Goal: Complete application form

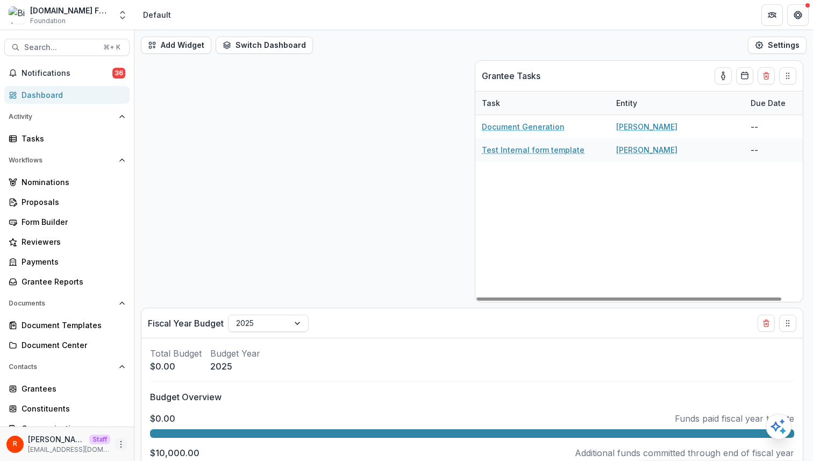
click at [122, 440] on button "More" at bounding box center [121, 444] width 13 height 13
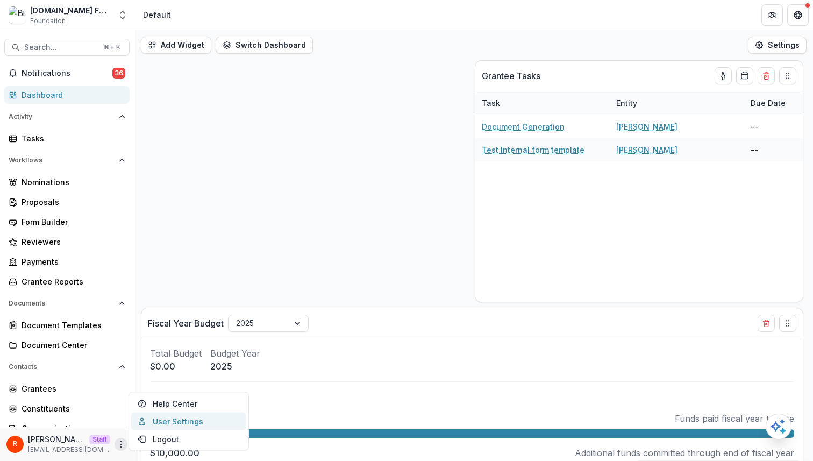
click at [175, 419] on link "User Settings" at bounding box center [188, 422] width 115 height 18
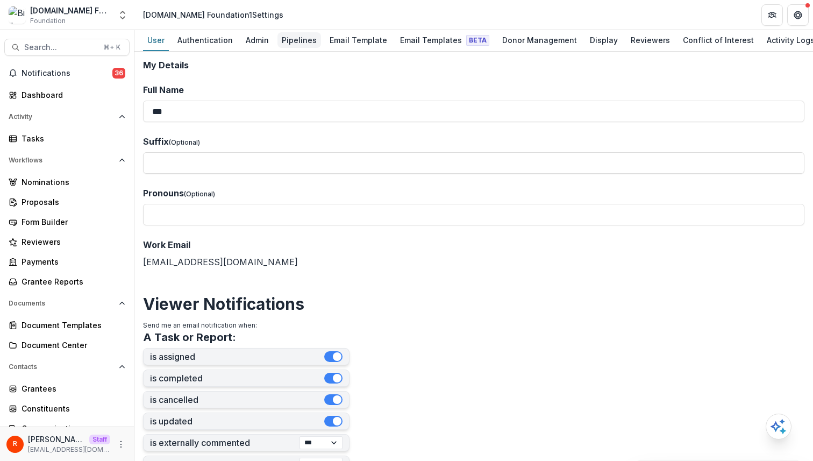
click at [291, 35] on div "Pipelines" at bounding box center [300, 40] width 44 height 16
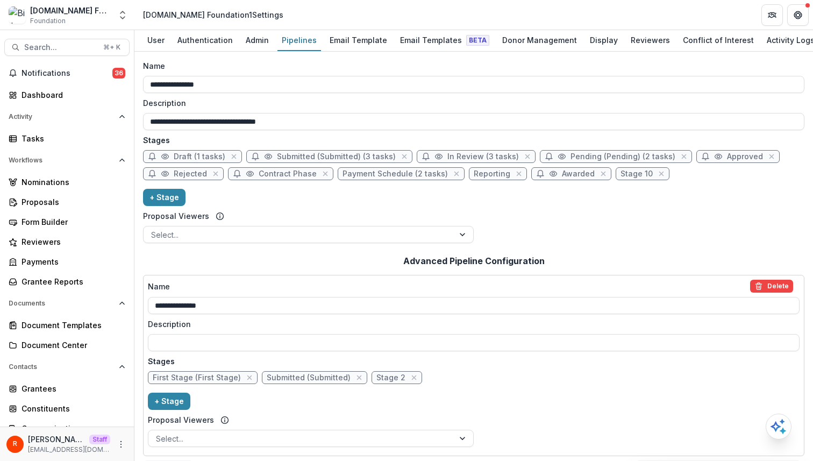
click at [295, 157] on span "Submitted (Submitted) (3 tasks)" at bounding box center [336, 156] width 119 height 9
select select "*********"
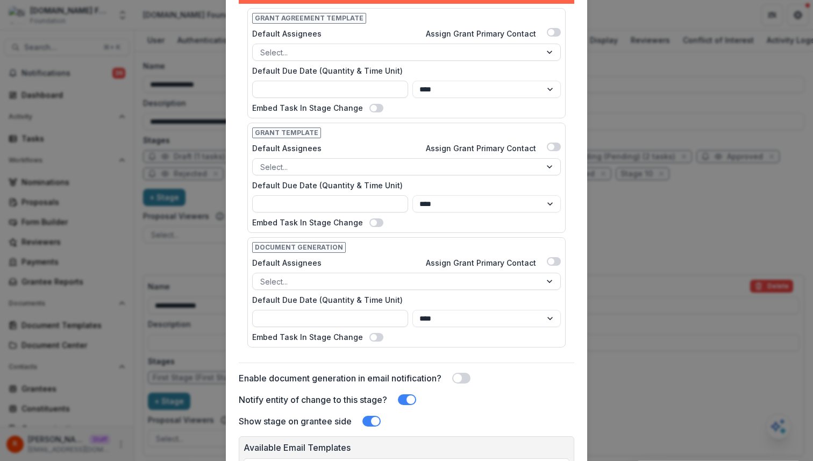
scroll to position [406, 0]
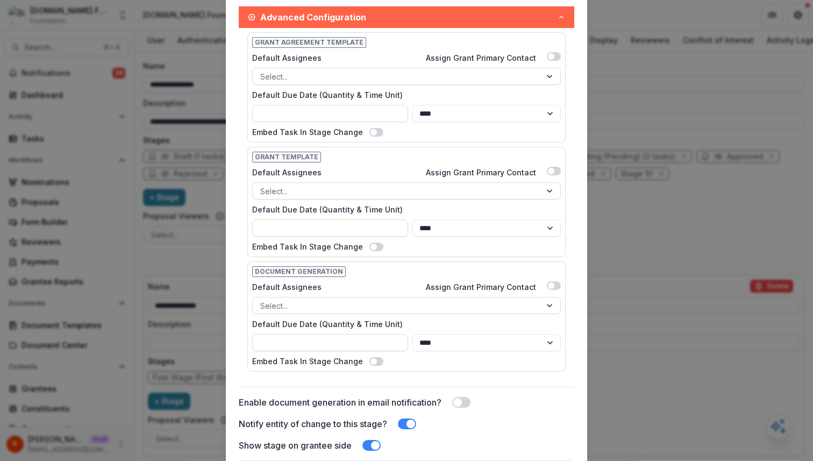
click at [371, 128] on span at bounding box center [377, 132] width 14 height 9
click at [370, 243] on span at bounding box center [377, 247] width 14 height 9
click at [153, 211] on div "Edit Stage Stage Name Rename ********* Display Name ********* Description Stage…" at bounding box center [406, 230] width 813 height 461
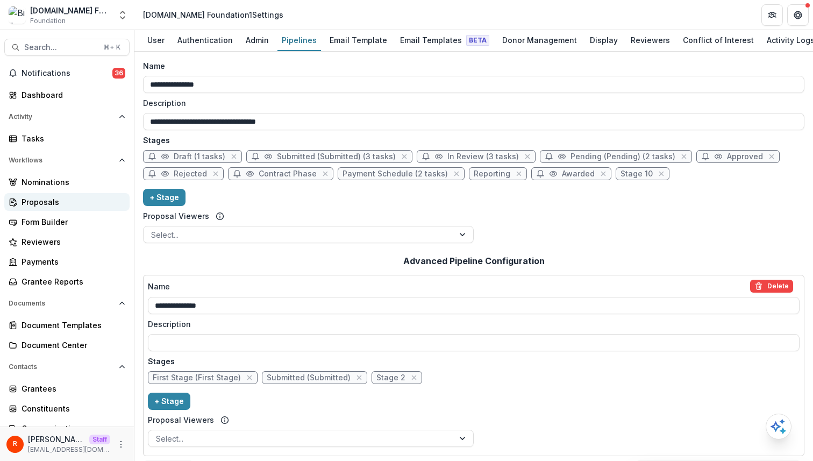
click at [60, 206] on div "Proposals" at bounding box center [72, 201] width 100 height 11
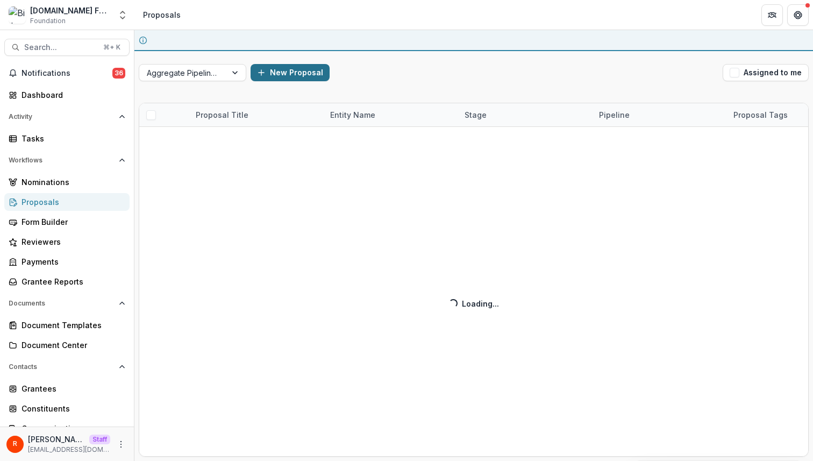
click at [287, 73] on button "New Proposal" at bounding box center [290, 72] width 79 height 17
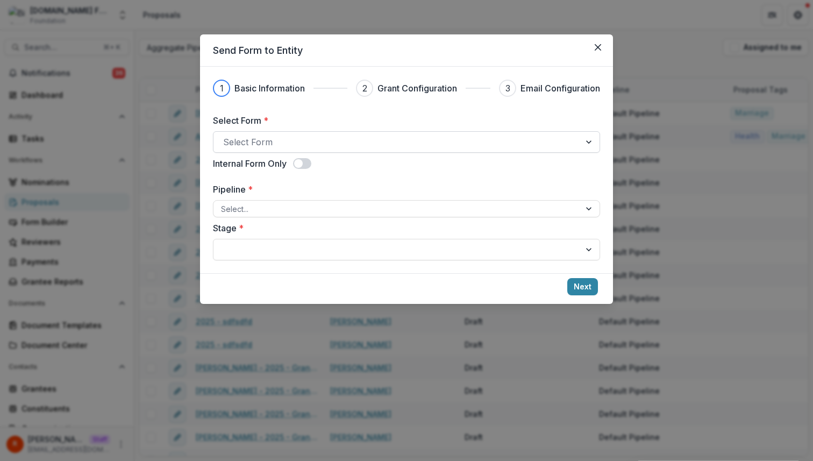
click at [279, 136] on div at bounding box center [397, 141] width 348 height 15
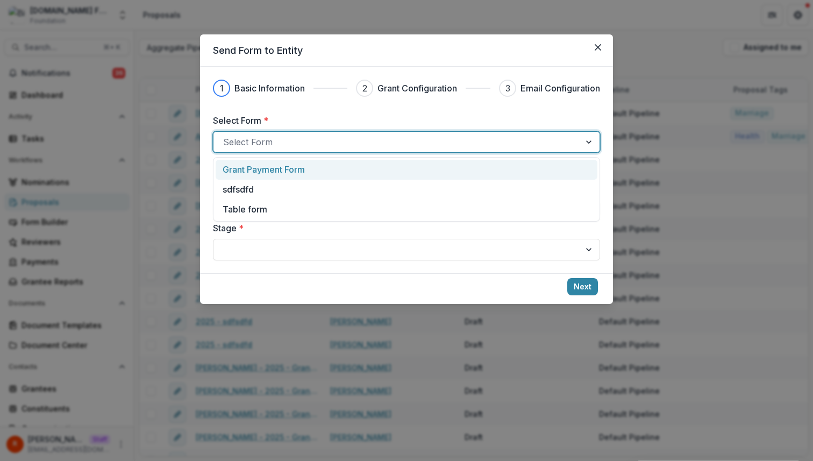
click at [275, 174] on p "Grant Payment Form" at bounding box center [264, 169] width 82 height 13
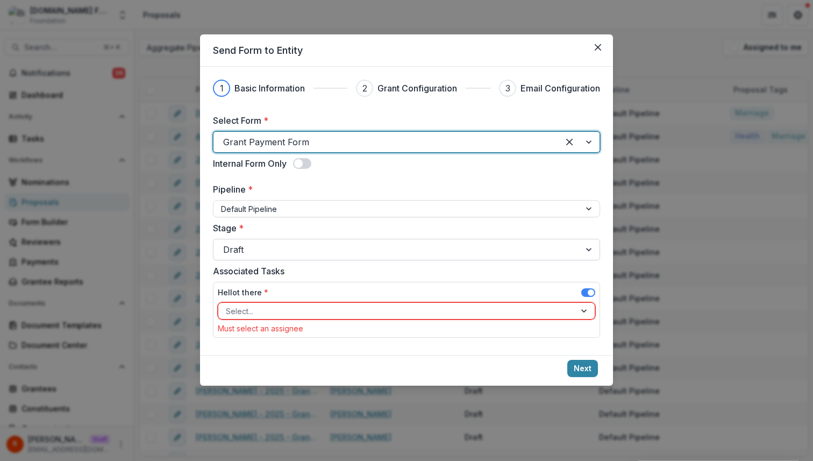
click at [273, 248] on div at bounding box center [397, 249] width 348 height 15
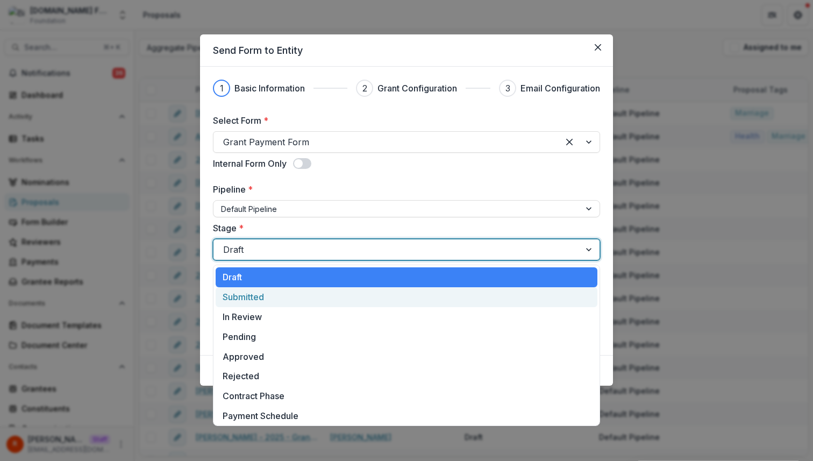
click at [273, 298] on div "Submitted" at bounding box center [407, 297] width 382 height 20
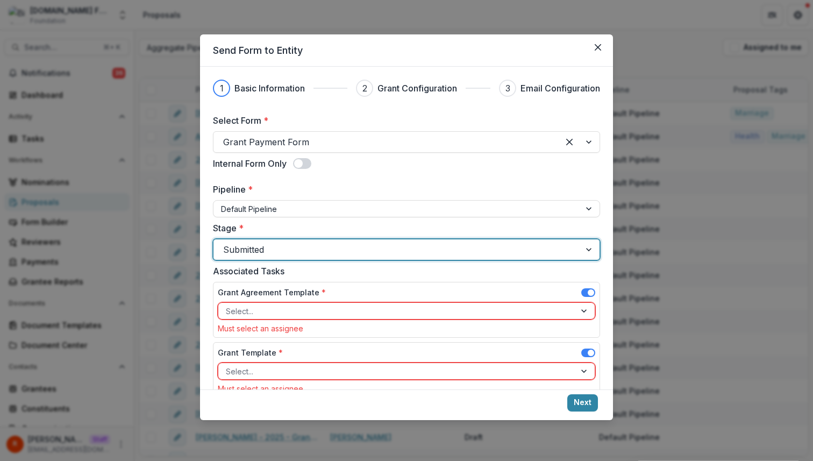
scroll to position [86, 0]
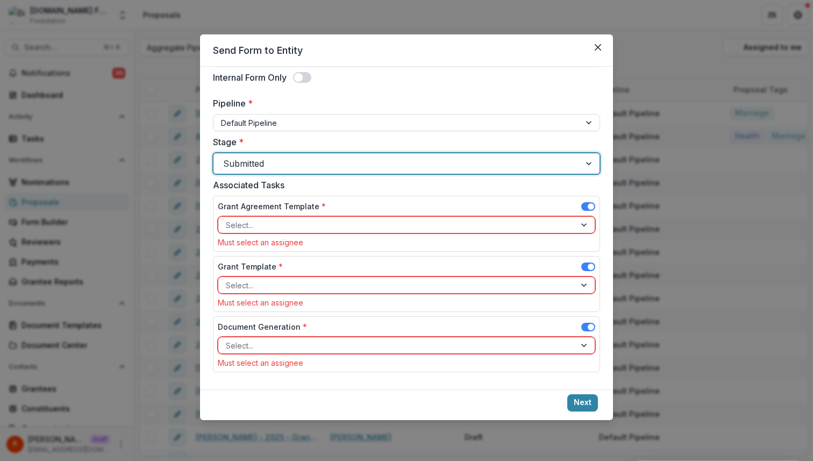
click at [280, 160] on div at bounding box center [397, 163] width 348 height 15
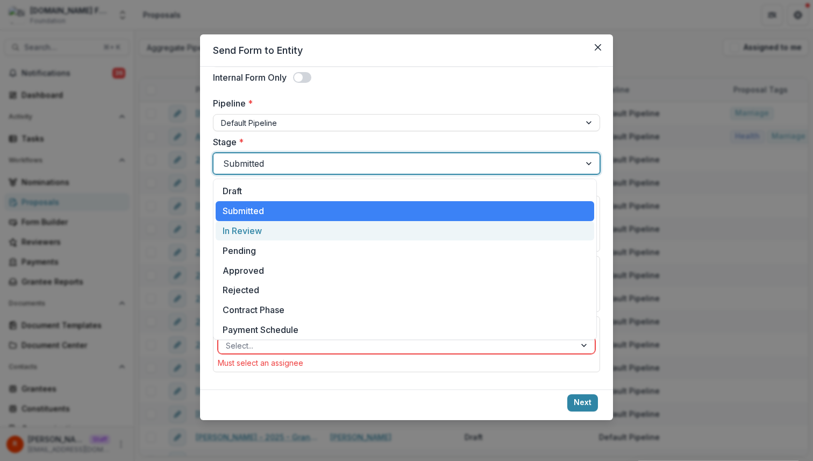
click at [280, 228] on div "In Review" at bounding box center [405, 231] width 379 height 20
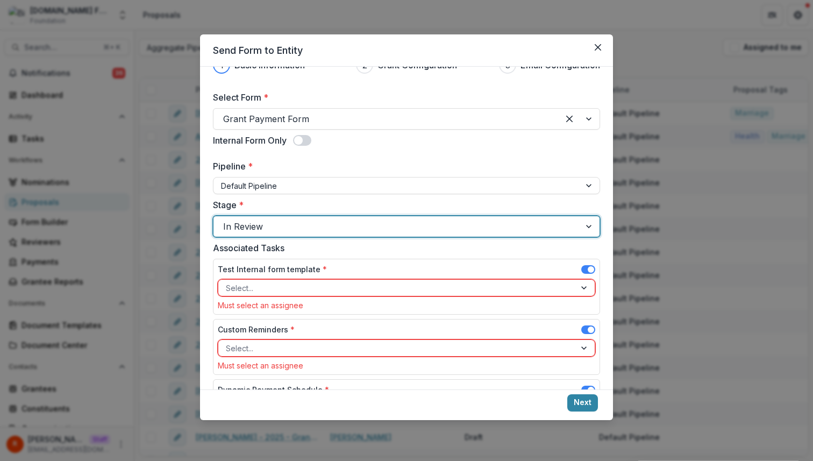
scroll to position [0, 0]
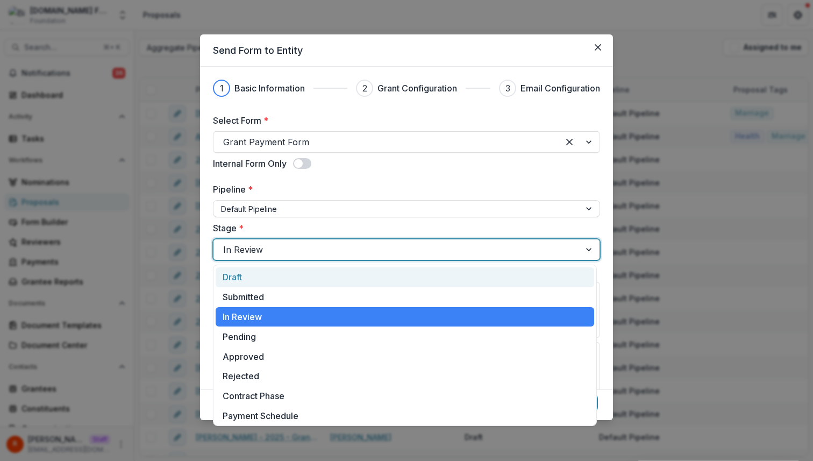
click at [273, 246] on div at bounding box center [397, 249] width 348 height 15
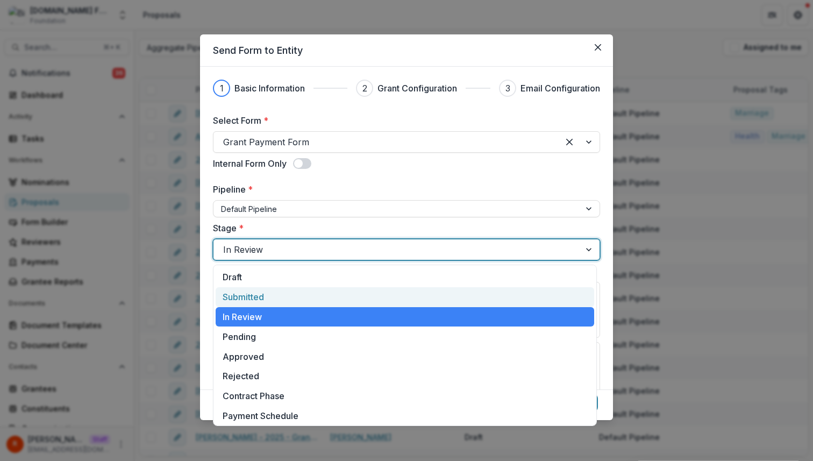
click at [273, 288] on div "Submitted" at bounding box center [405, 297] width 379 height 20
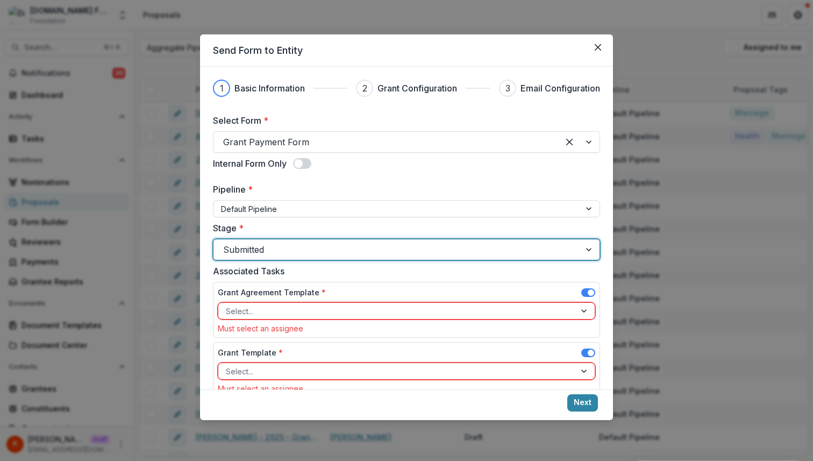
scroll to position [86, 0]
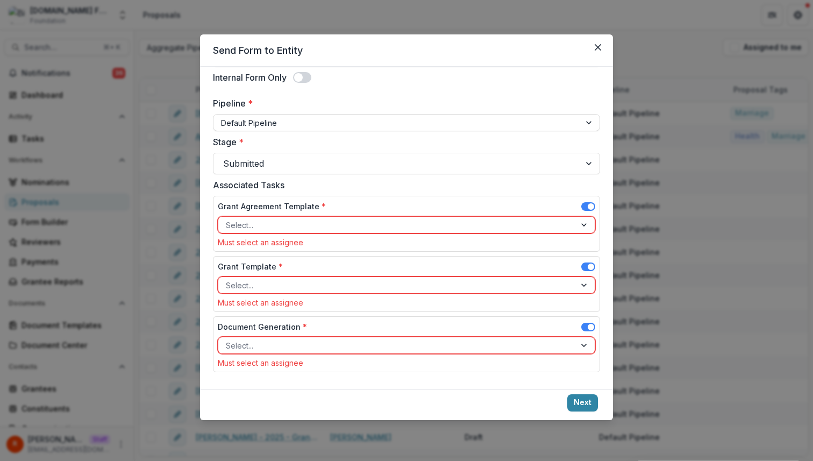
click at [159, 306] on div "Send Form to Entity 1 Basic Information 2 Grant Configuration 3 Email Configura…" at bounding box center [406, 230] width 813 height 461
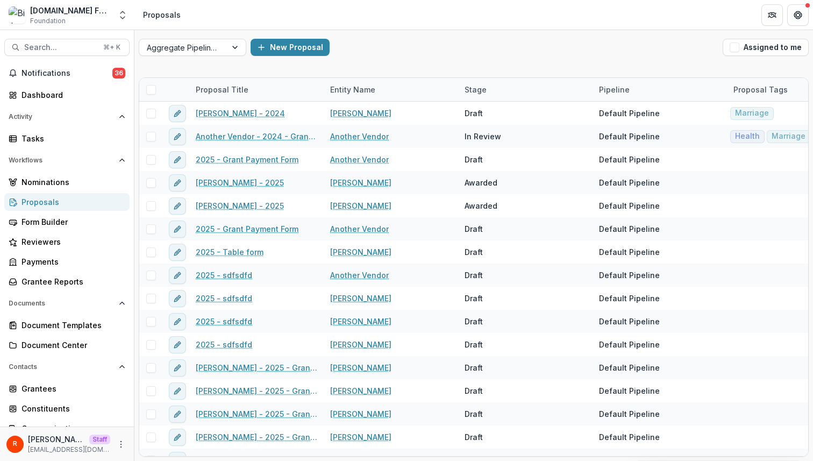
scroll to position [0, 0]
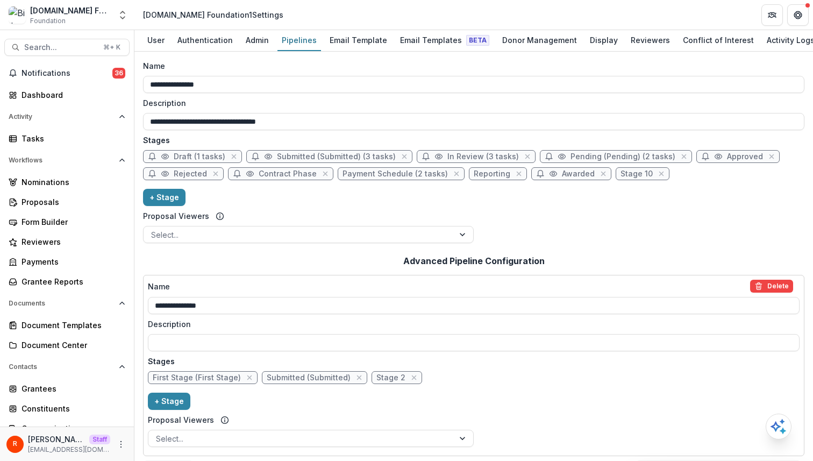
click at [305, 160] on span "Submitted (Submitted) (3 tasks)" at bounding box center [336, 156] width 119 height 9
select select "*********"
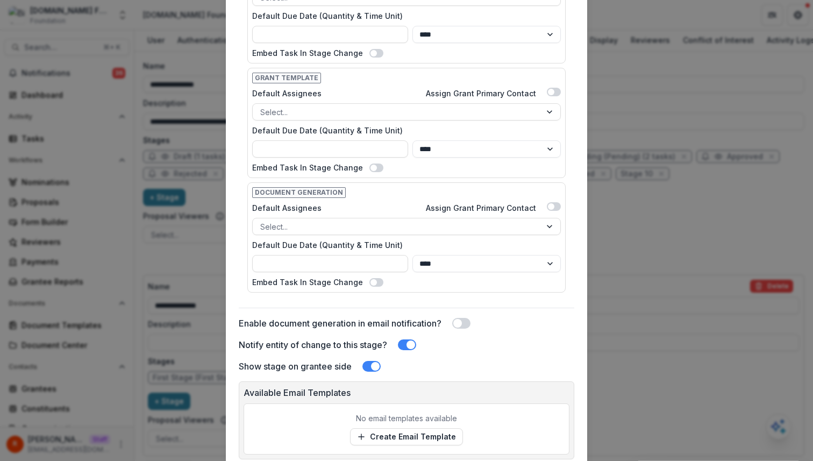
scroll to position [427, 0]
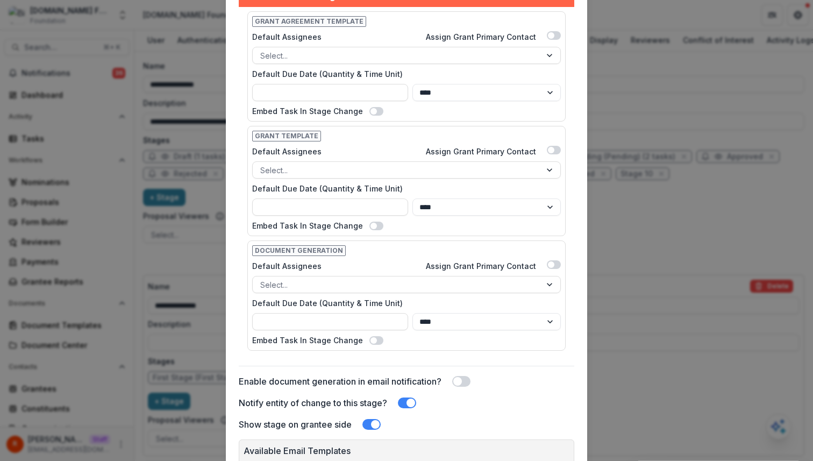
click at [371, 109] on span at bounding box center [374, 111] width 6 height 6
click at [367, 221] on div "Embed Task In Stage Change" at bounding box center [406, 225] width 309 height 11
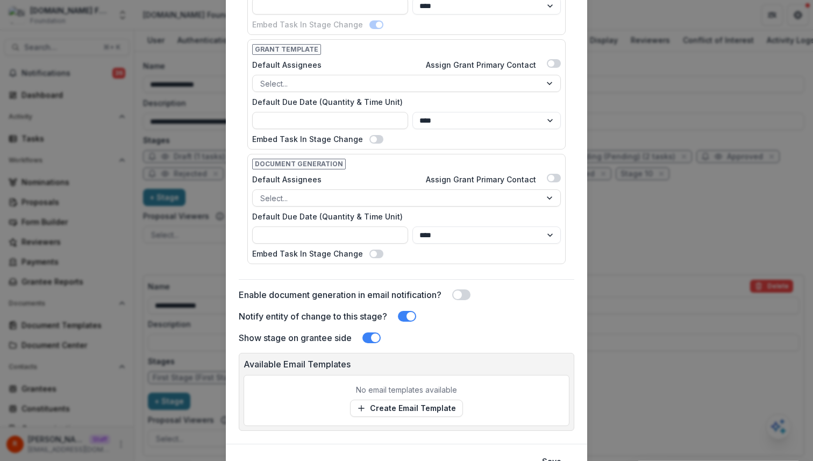
scroll to position [566, 0]
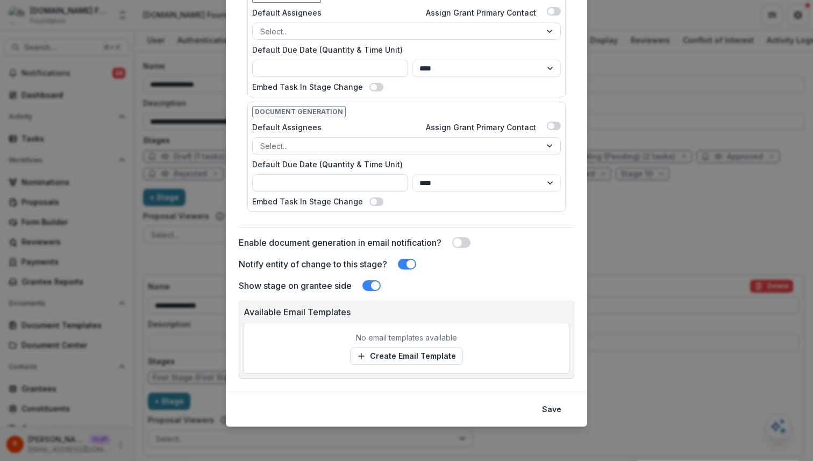
click at [372, 84] on span at bounding box center [377, 87] width 14 height 9
click at [554, 411] on button "Save" at bounding box center [552, 409] width 32 height 17
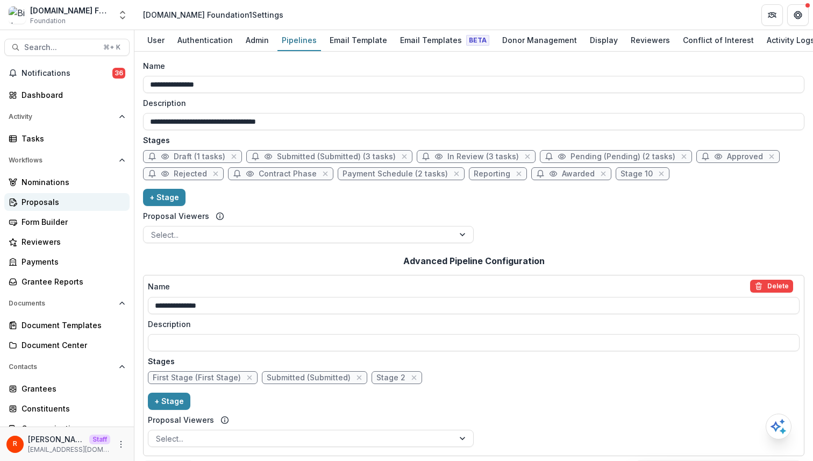
click at [53, 199] on div "Proposals" at bounding box center [72, 201] width 100 height 11
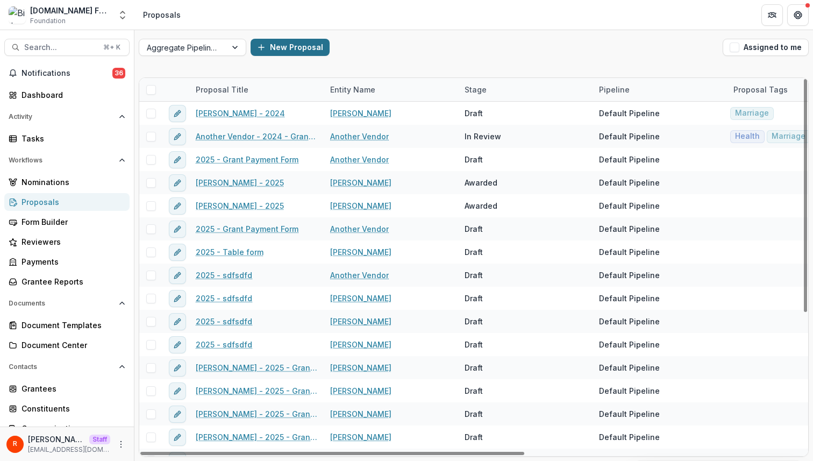
click at [277, 52] on button "New Proposal" at bounding box center [290, 47] width 79 height 17
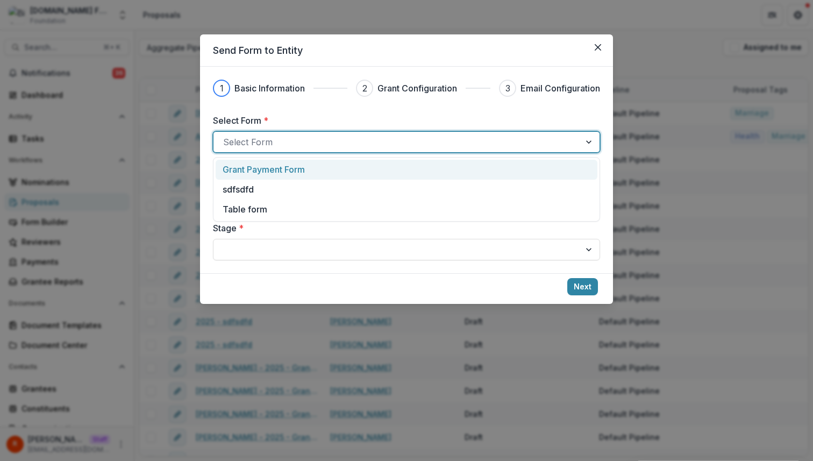
click at [285, 140] on div at bounding box center [397, 141] width 348 height 15
click at [273, 178] on div "Grant Payment Form" at bounding box center [407, 170] width 382 height 20
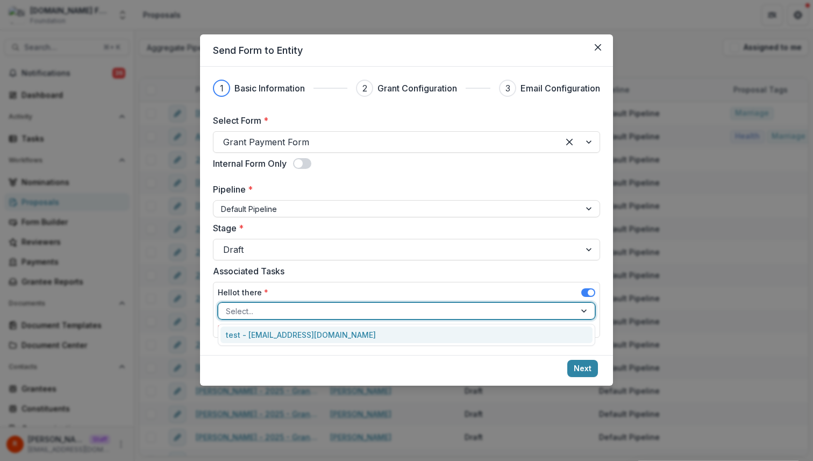
click at [252, 308] on div at bounding box center [397, 311] width 342 height 13
click at [263, 334] on div "test - [EMAIL_ADDRESS][DOMAIN_NAME]" at bounding box center [407, 335] width 372 height 17
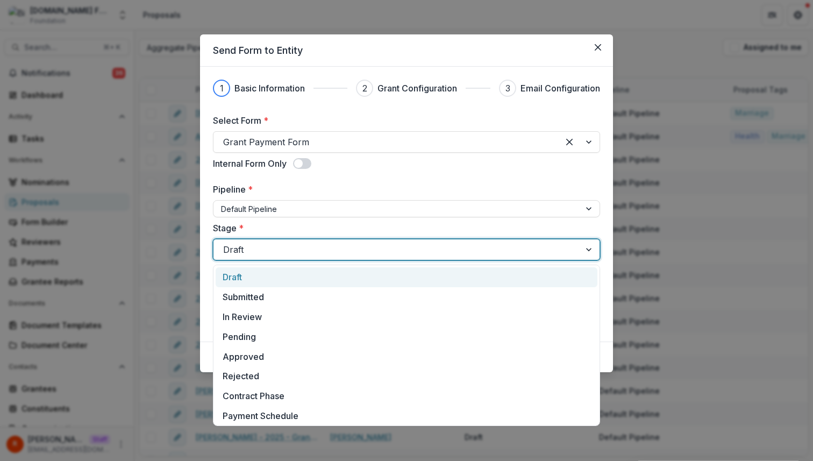
click at [266, 251] on div at bounding box center [397, 249] width 348 height 15
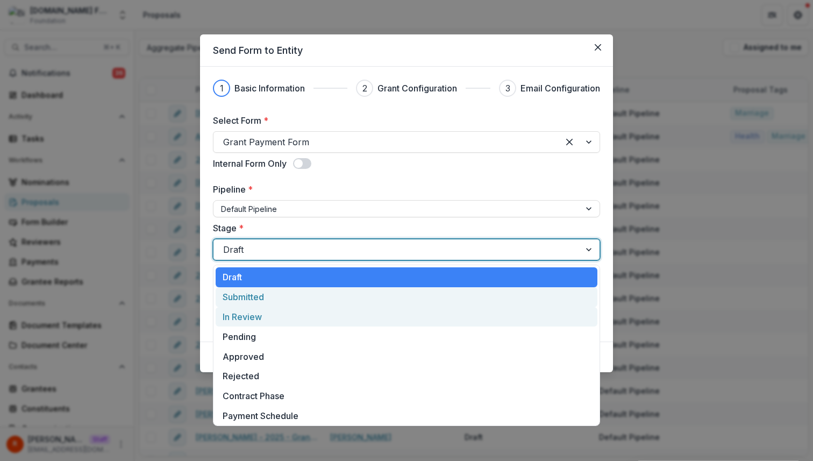
click at [267, 299] on div "Submitted" at bounding box center [407, 297] width 382 height 20
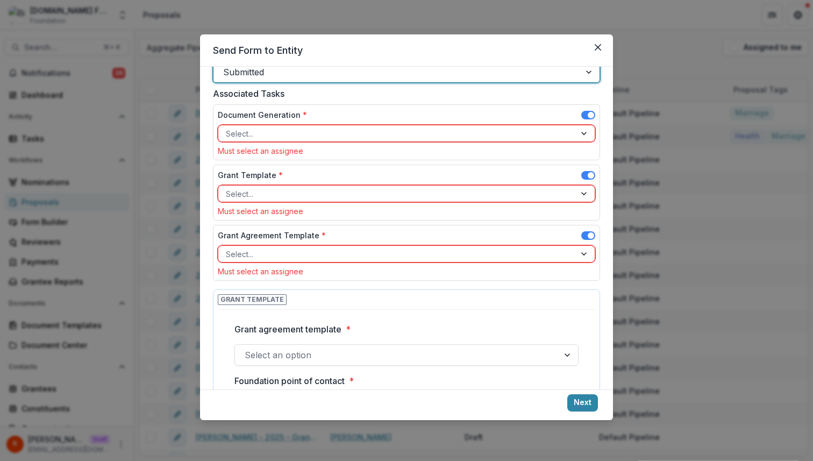
scroll to position [175, 0]
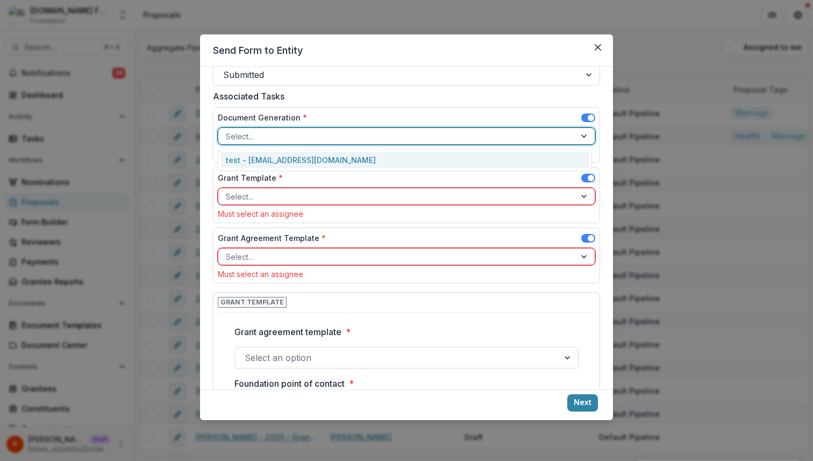
click at [280, 140] on div at bounding box center [397, 136] width 342 height 13
click at [280, 171] on div "Grant Template * Select... Must select an assignee" at bounding box center [406, 195] width 387 height 56
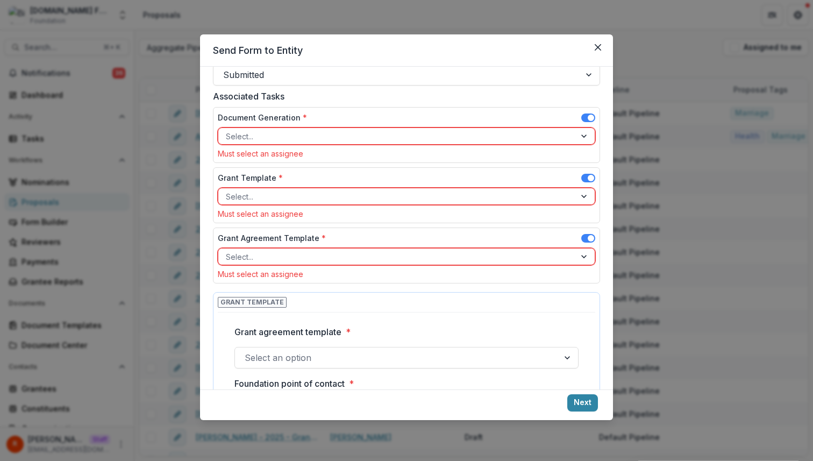
click at [280, 138] on div at bounding box center [397, 136] width 342 height 13
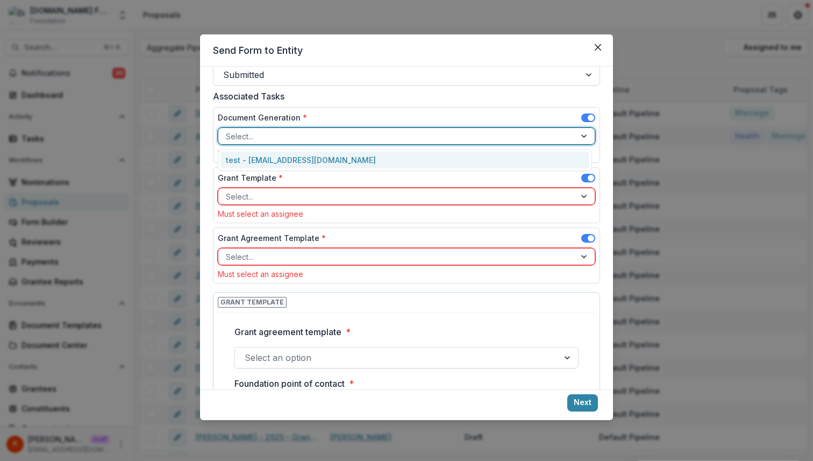
click at [280, 153] on div "test - [EMAIL_ADDRESS][DOMAIN_NAME]" at bounding box center [405, 160] width 369 height 17
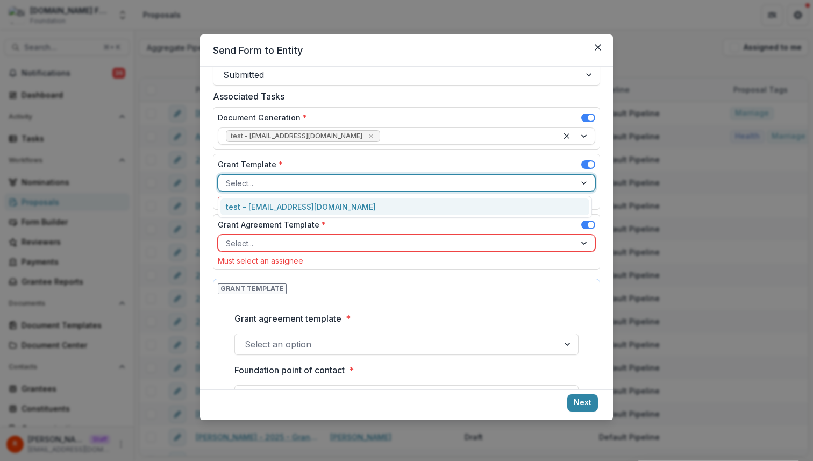
click at [282, 190] on div "Select..." at bounding box center [396, 183] width 357 height 16
click at [282, 203] on div "test - [EMAIL_ADDRESS][DOMAIN_NAME]" at bounding box center [405, 207] width 369 height 17
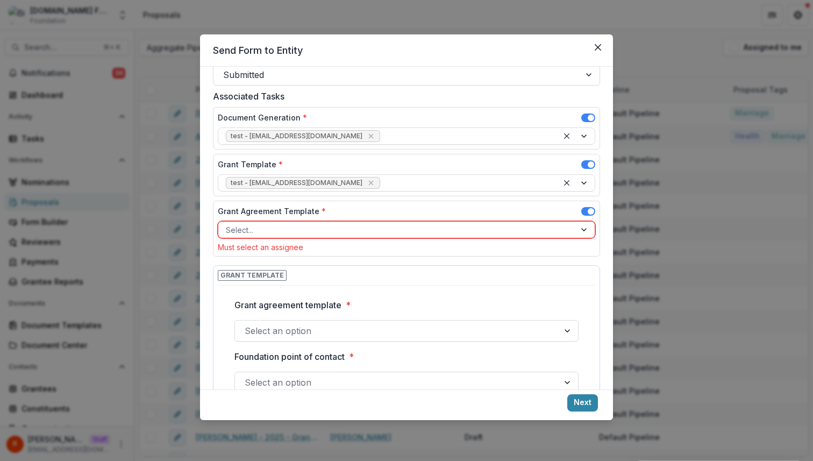
click at [282, 218] on div "Grant Agreement Template *" at bounding box center [407, 214] width 378 height 16
click at [282, 231] on div at bounding box center [397, 229] width 342 height 13
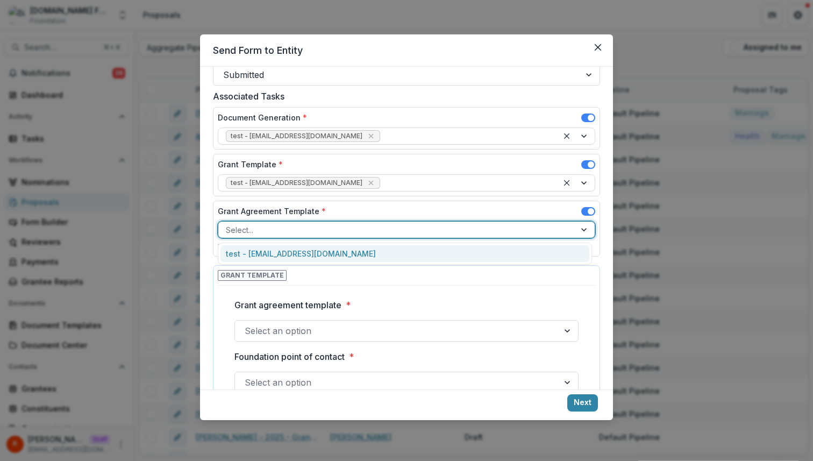
click at [282, 252] on div "test - [EMAIL_ADDRESS][DOMAIN_NAME]" at bounding box center [405, 253] width 369 height 17
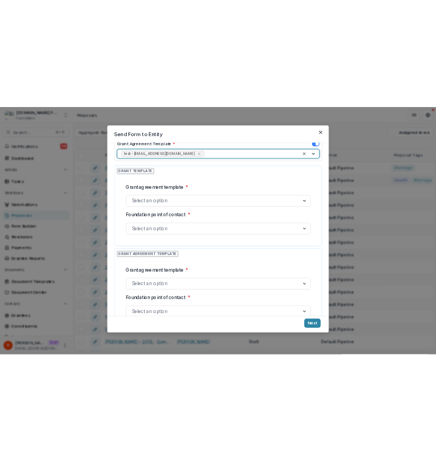
scroll to position [355, 0]
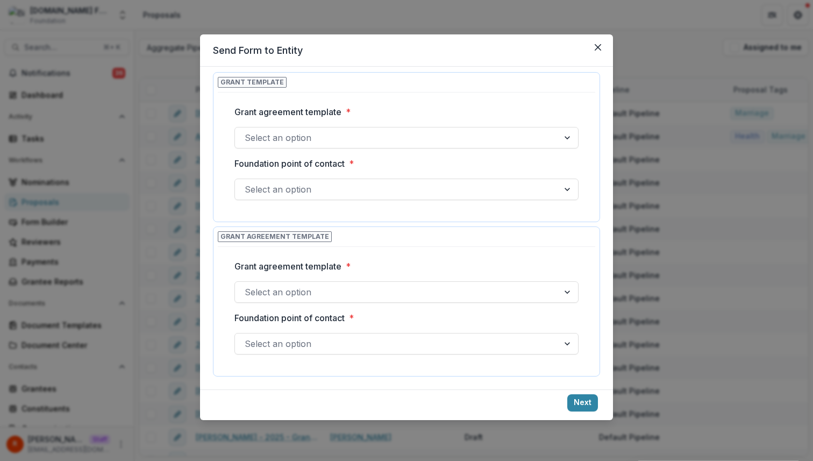
click at [296, 130] on div at bounding box center [397, 137] width 305 height 15
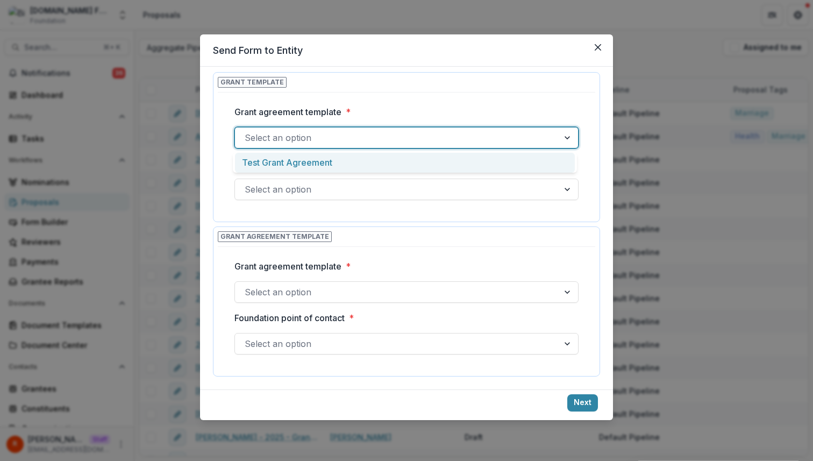
click at [299, 161] on div "Test Grant Agreement" at bounding box center [405, 163] width 340 height 20
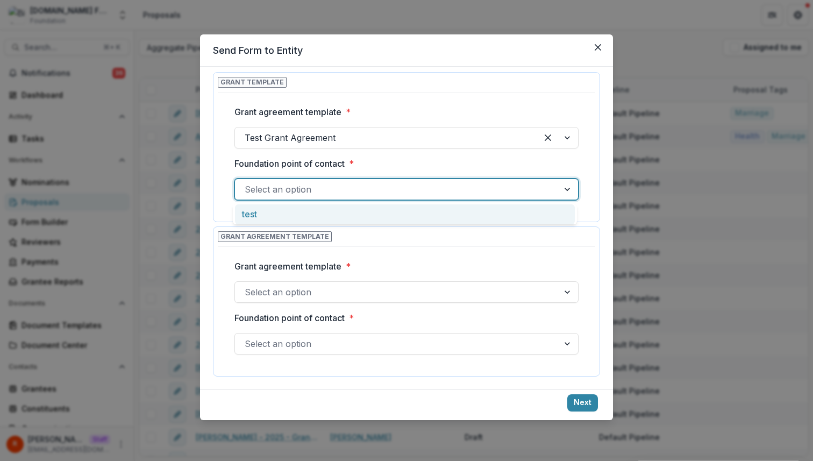
click at [299, 185] on div at bounding box center [397, 189] width 305 height 15
click at [299, 219] on div "test" at bounding box center [405, 214] width 340 height 20
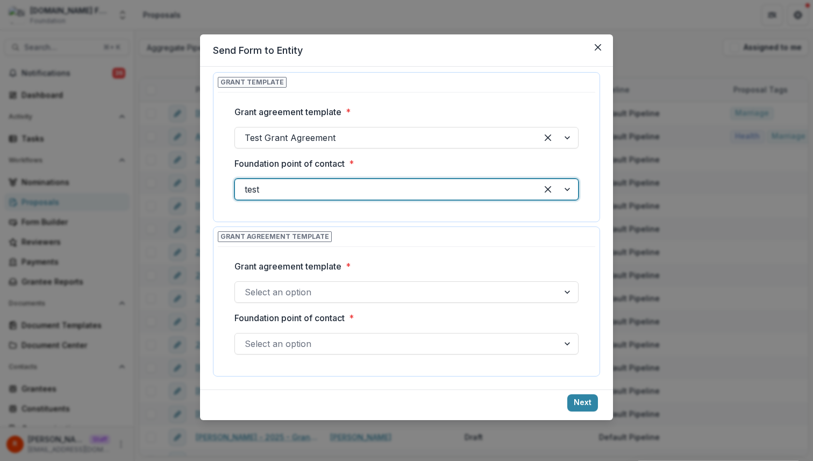
click at [301, 295] on div at bounding box center [397, 292] width 305 height 15
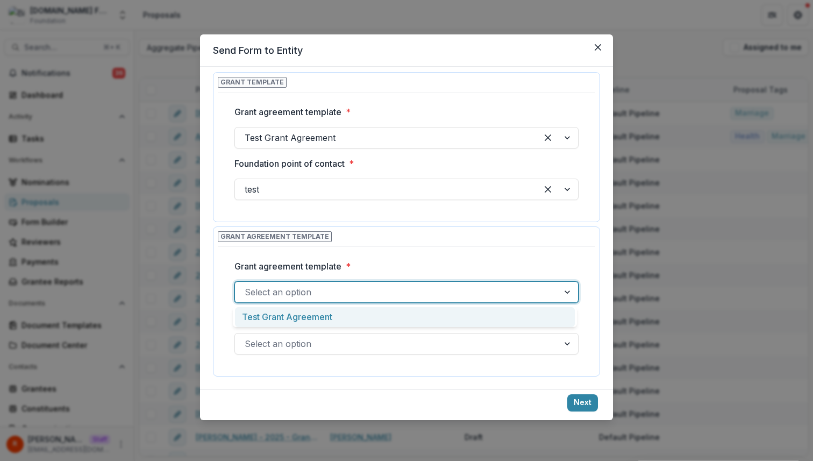
click at [301, 323] on div "Test Grant Agreement" at bounding box center [405, 317] width 340 height 20
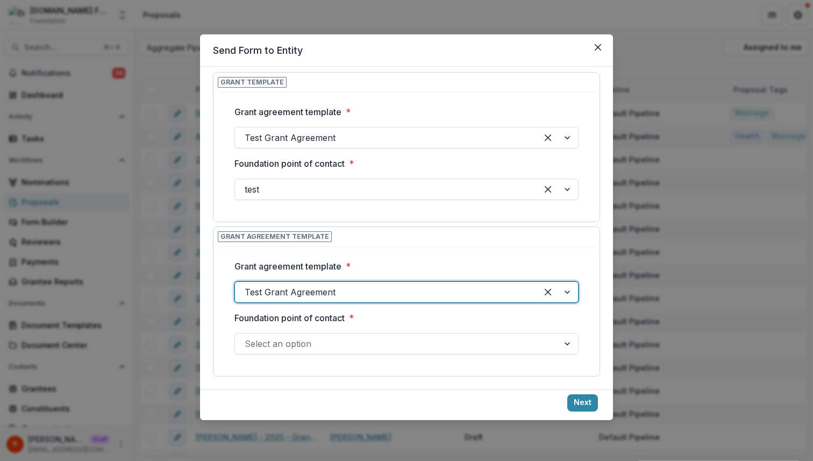
click at [301, 344] on div at bounding box center [397, 343] width 305 height 15
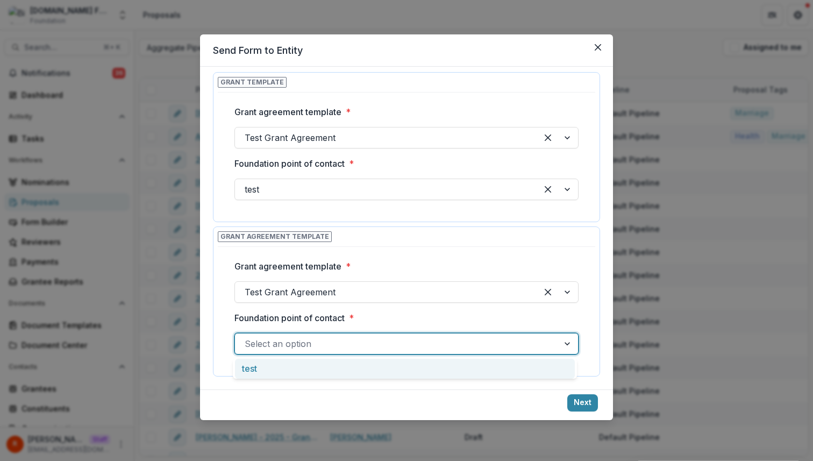
click at [301, 364] on div "test" at bounding box center [405, 369] width 340 height 20
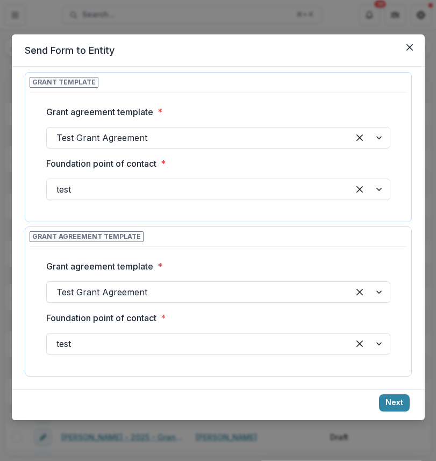
click at [393, 412] on footer "Next" at bounding box center [218, 405] width 413 height 31
click at [393, 406] on button "Next" at bounding box center [394, 402] width 31 height 17
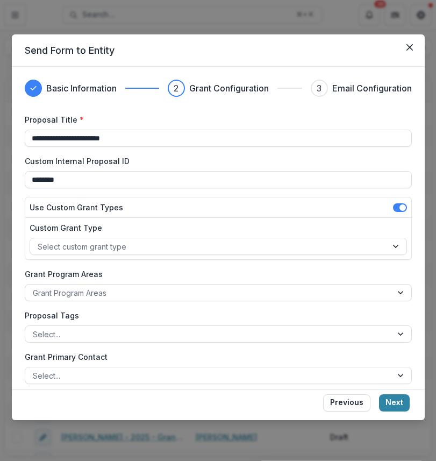
click at [393, 406] on button "Next" at bounding box center [394, 402] width 31 height 17
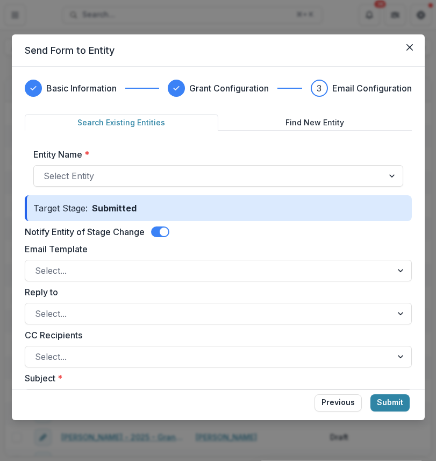
click at [167, 228] on span at bounding box center [164, 232] width 9 height 9
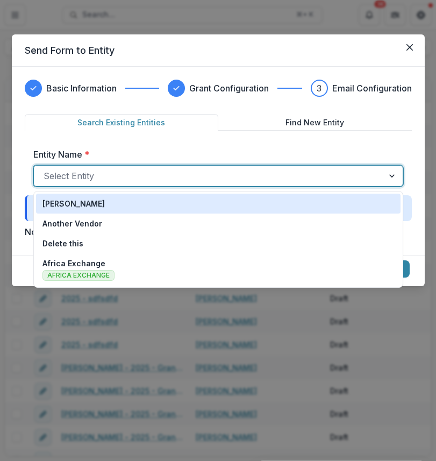
click at [182, 183] on div at bounding box center [209, 175] width 330 height 15
click at [182, 206] on div "[PERSON_NAME]" at bounding box center [219, 203] width 352 height 11
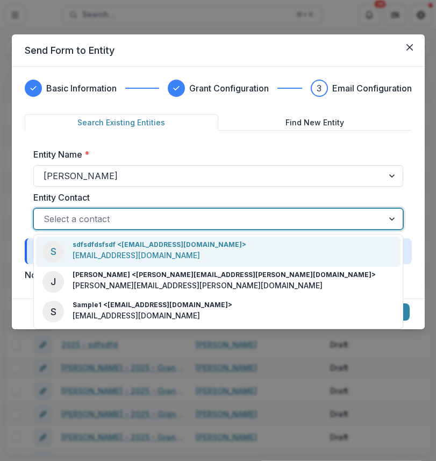
click at [321, 211] on div at bounding box center [209, 218] width 330 height 15
click at [321, 245] on div "S sdfsdfdsfsdf <[EMAIL_ADDRESS][DOMAIN_NAME]> [EMAIL_ADDRESS][DOMAIN_NAME]" at bounding box center [218, 252] width 365 height 30
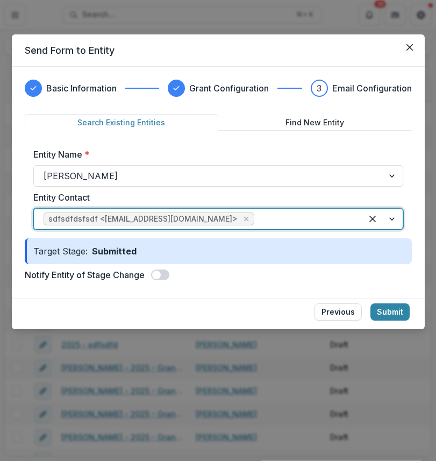
click at [391, 321] on footer "Previous Submit" at bounding box center [218, 314] width 413 height 31
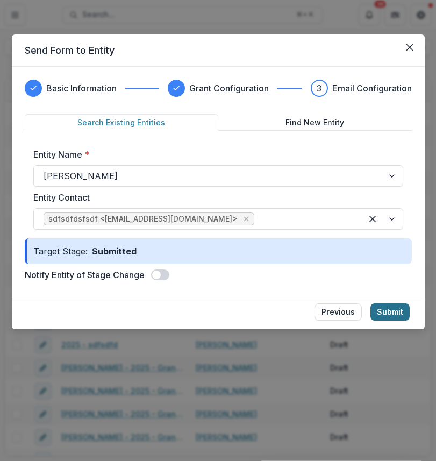
click at [393, 313] on button "Submit" at bounding box center [390, 311] width 39 height 17
